Goal: Information Seeking & Learning: Learn about a topic

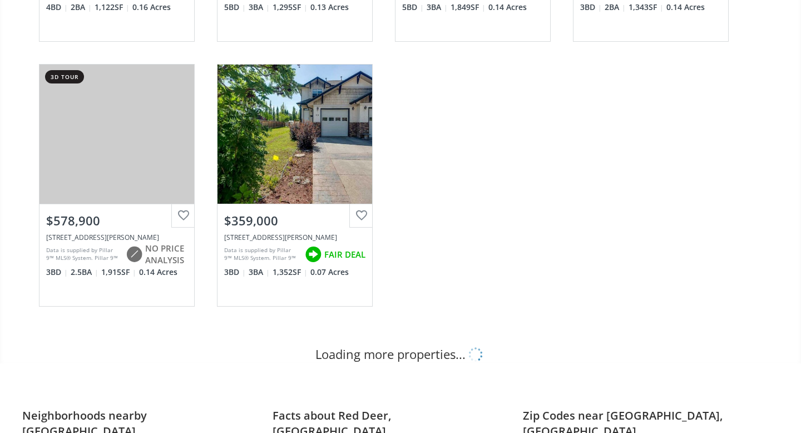
scroll to position [609, 0]
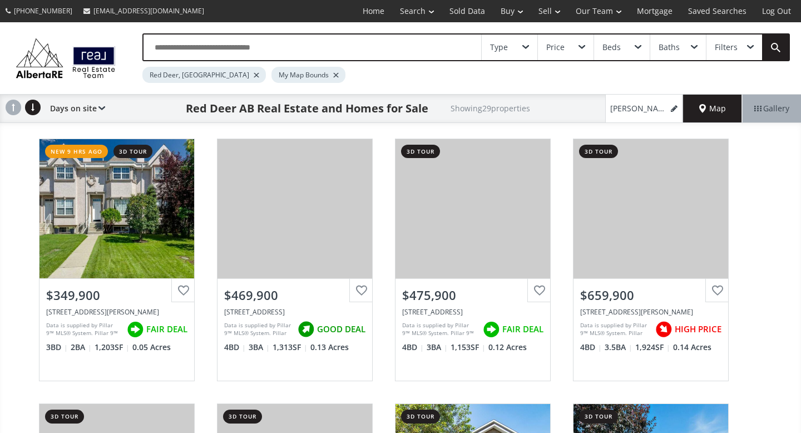
click at [705, 112] on span "Map" at bounding box center [713, 108] width 27 height 11
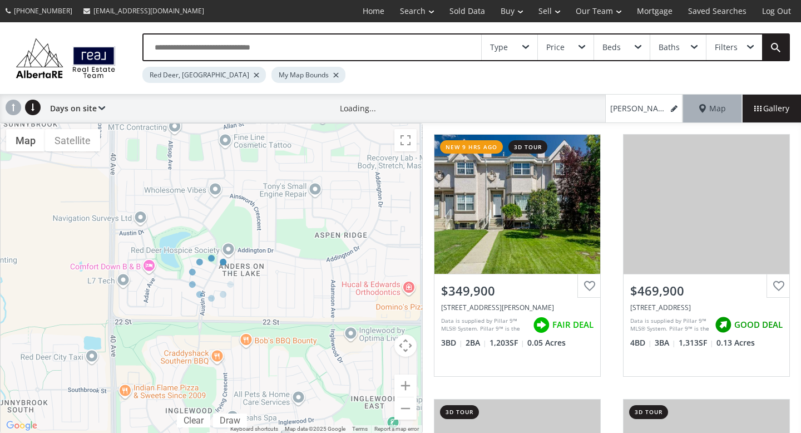
click at [403, 404] on div at bounding box center [211, 278] width 423 height 311
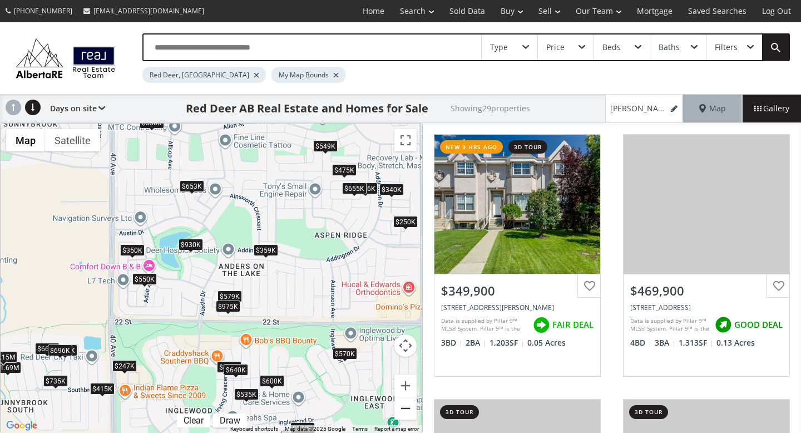
click at [411, 411] on button "Zoom out" at bounding box center [406, 408] width 22 height 22
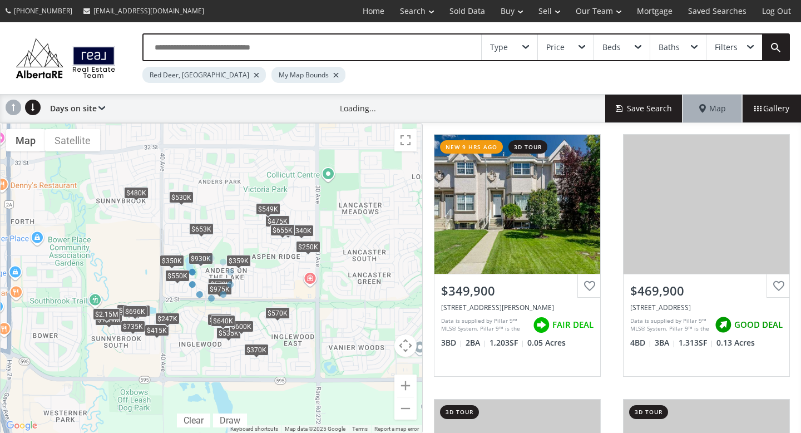
click at [406, 409] on div at bounding box center [211, 278] width 423 height 311
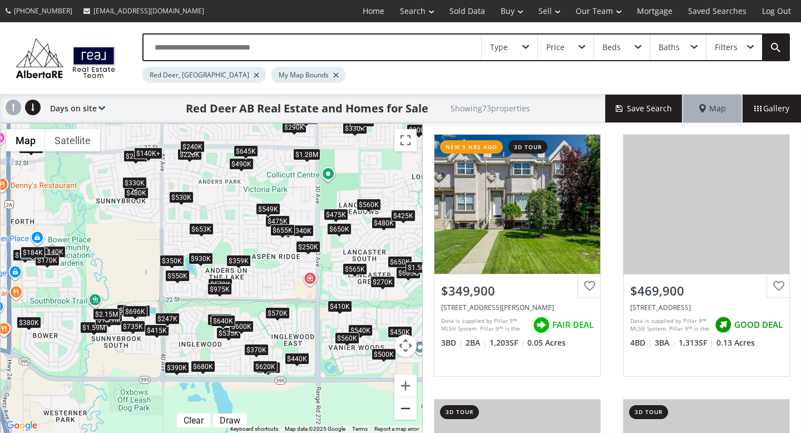
click at [405, 410] on button "Zoom out" at bounding box center [406, 408] width 22 height 22
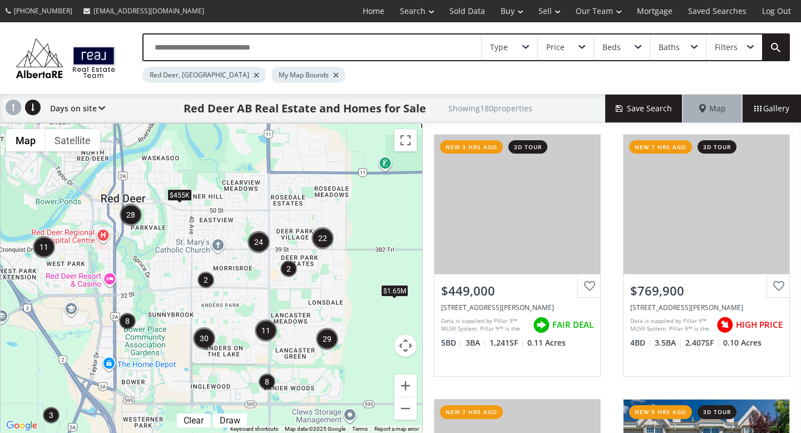
drag, startPoint x: 361, startPoint y: 279, endPoint x: 366, endPoint y: 355, distance: 76.4
click at [366, 355] on div "To navigate, press the arrow keys. $455K $1.65M" at bounding box center [212, 278] width 422 height 309
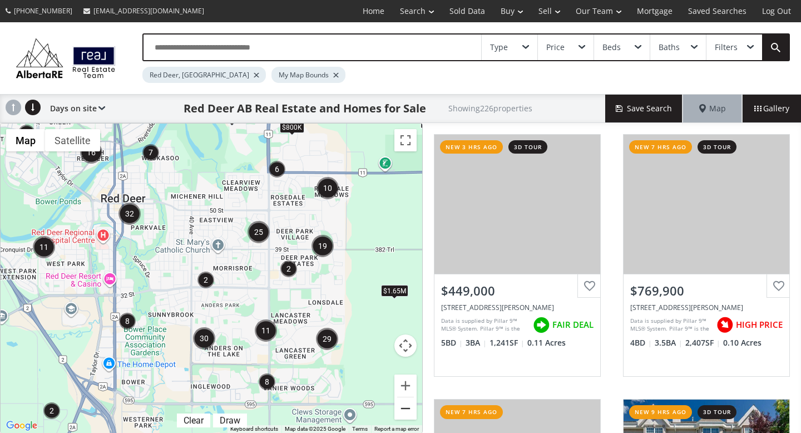
click at [406, 415] on button "Zoom out" at bounding box center [406, 408] width 22 height 22
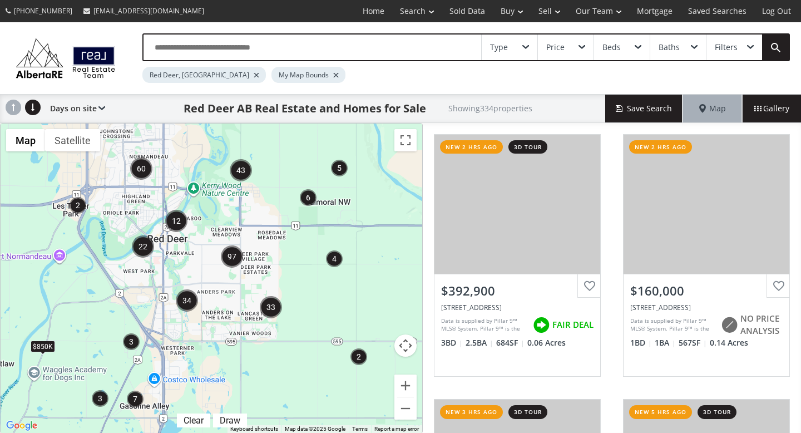
click at [513, 51] on div "Type" at bounding box center [510, 48] width 56 height 26
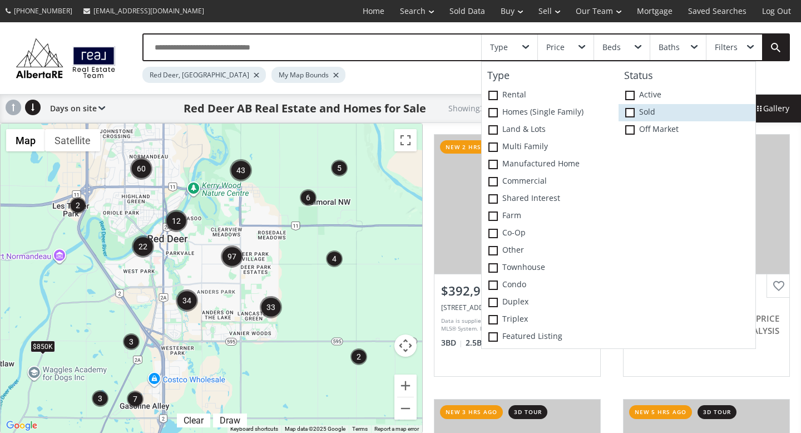
click at [632, 112] on span at bounding box center [630, 112] width 9 height 9
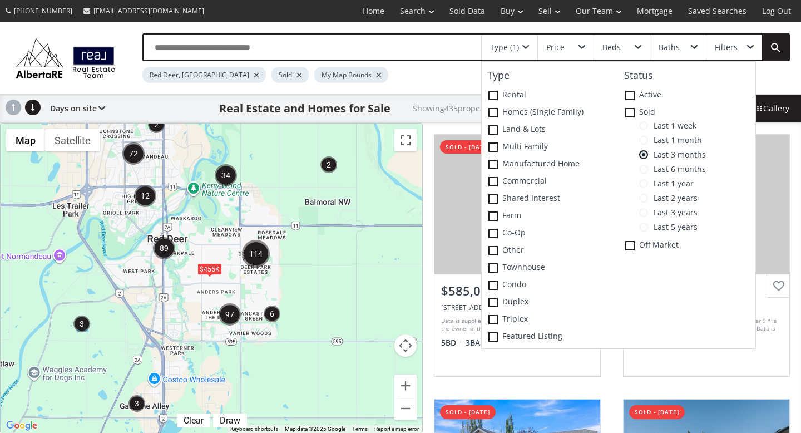
click at [449, 79] on div "Red Deer, [GEOGRAPHIC_DATA] Sold My Map Bounds" at bounding box center [424, 72] width 564 height 22
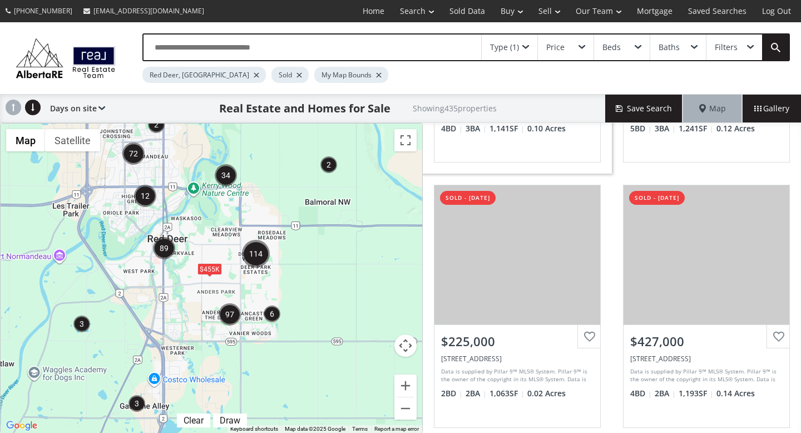
scroll to position [1075, 0]
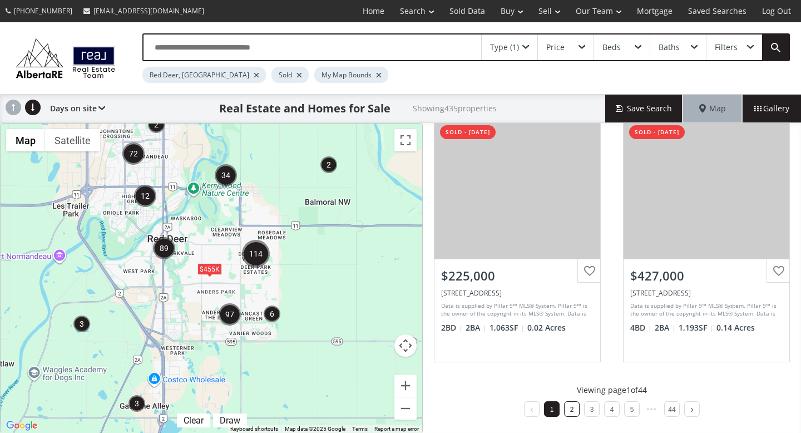
click at [568, 409] on li "2" at bounding box center [572, 409] width 16 height 16
click at [593, 411] on link "3" at bounding box center [592, 410] width 4 height 8
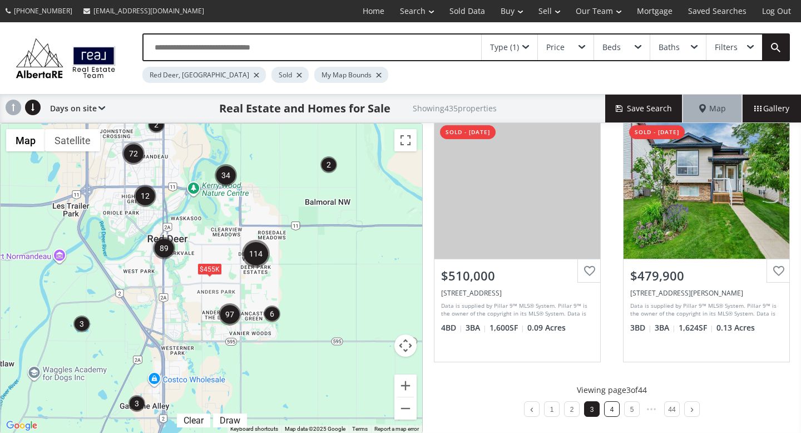
click at [610, 409] on link "4" at bounding box center [612, 410] width 4 height 8
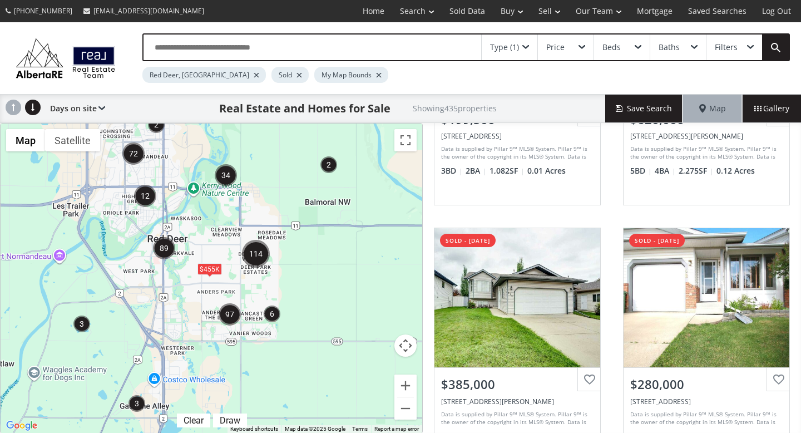
scroll to position [710, 0]
